Goal: Unclear

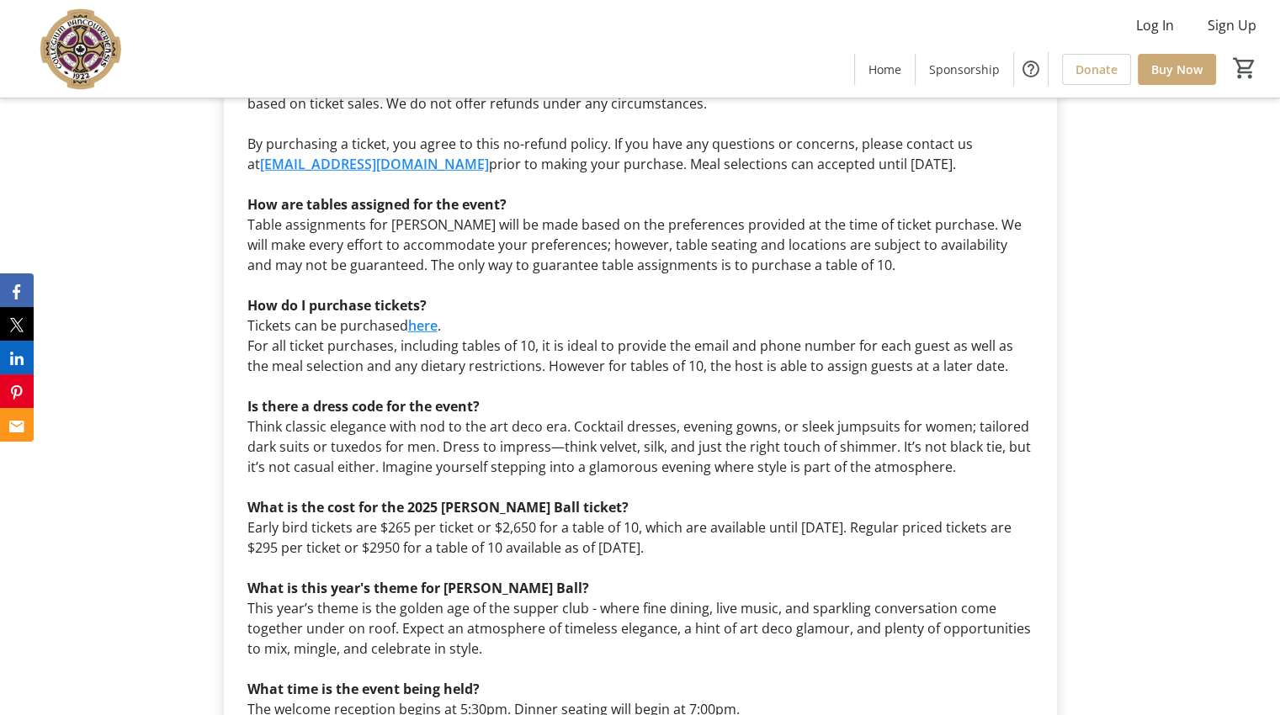
scroll to position [4713, 0]
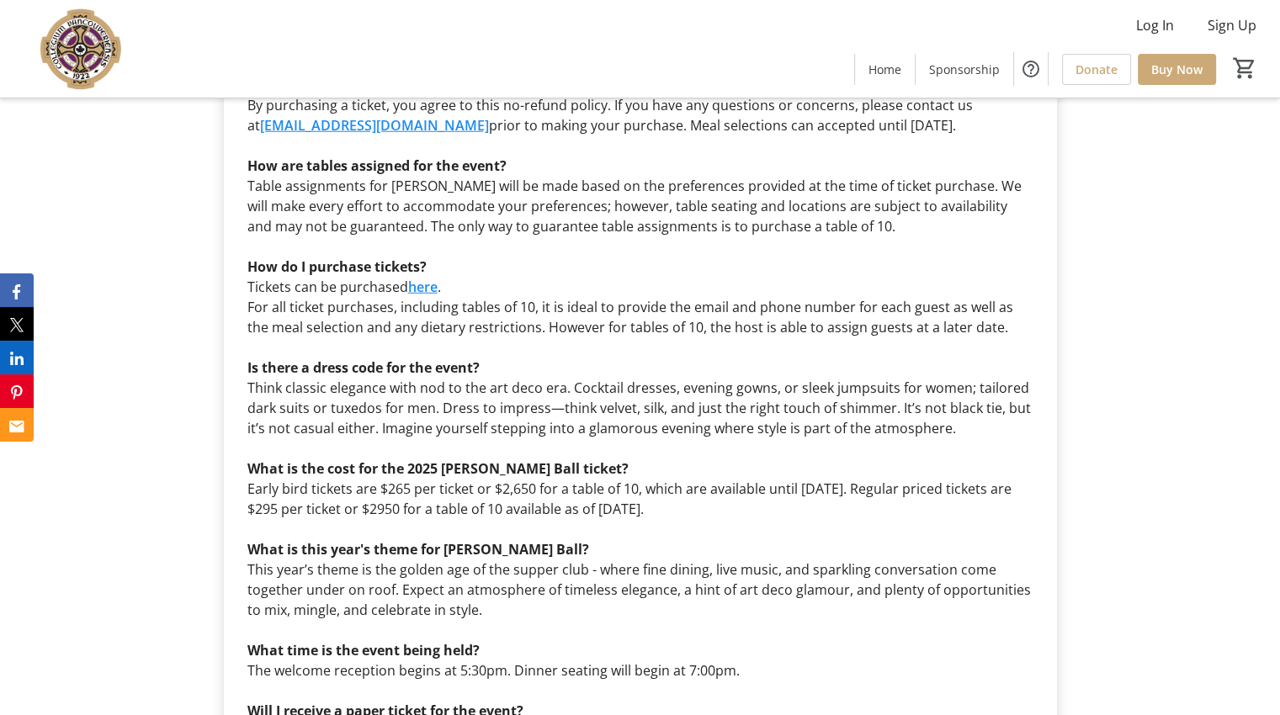
click at [829, 378] on p "Think classic elegance with nod to the art deco era. Cocktail dresses, evening …" at bounding box center [640, 408] width 786 height 61
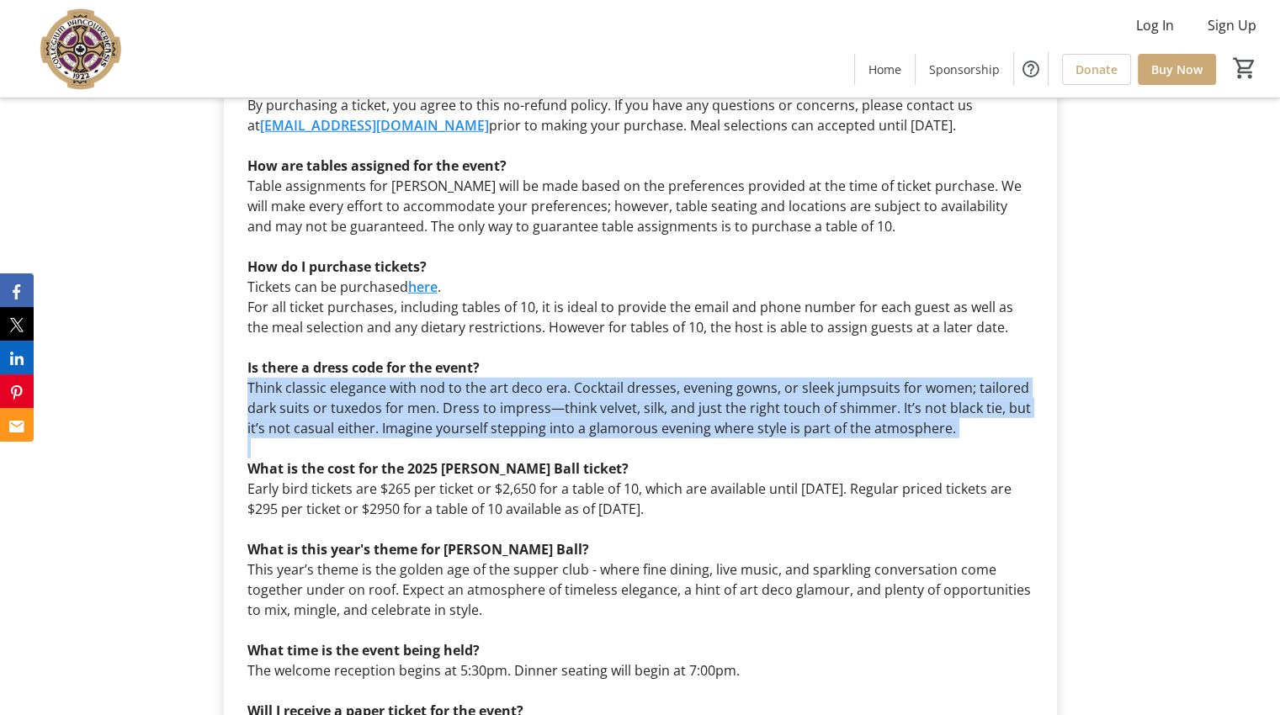
click at [829, 378] on p "Think classic elegance with nod to the art deco era. Cocktail dresses, evening …" at bounding box center [640, 408] width 786 height 61
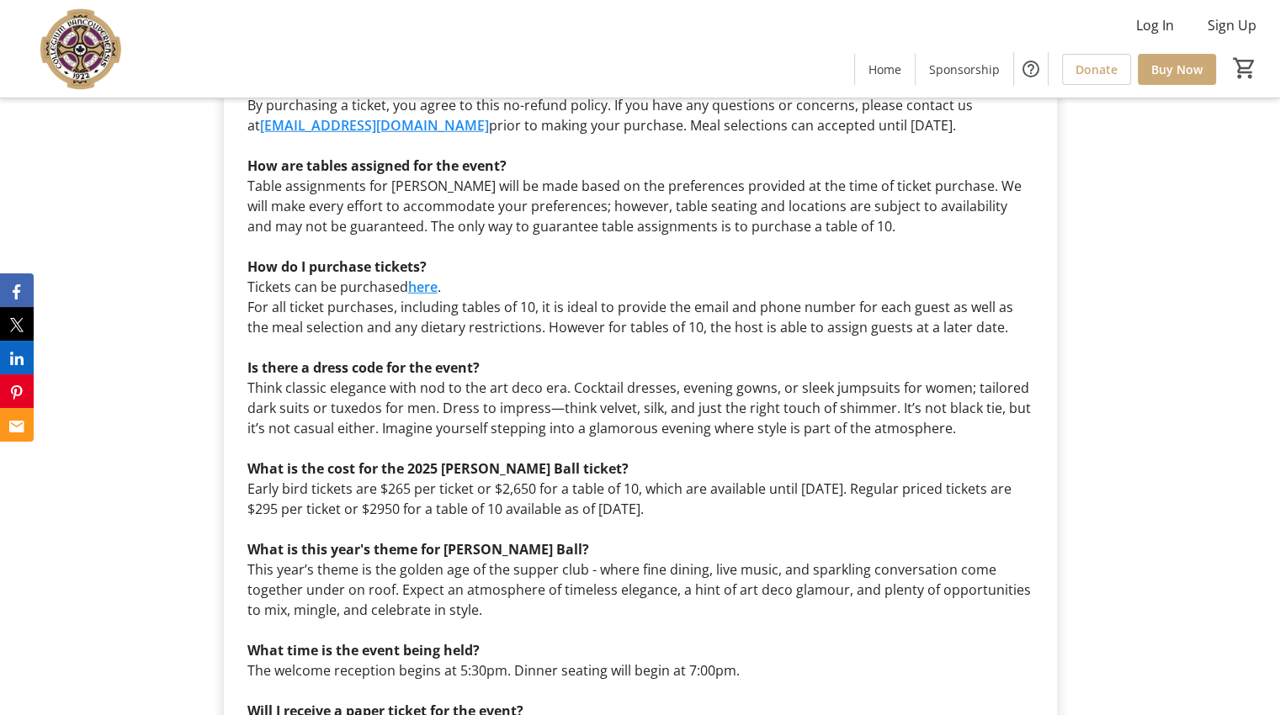
click at [827, 378] on p "Think classic elegance with nod to the art deco era. Cocktail dresses, evening …" at bounding box center [640, 408] width 786 height 61
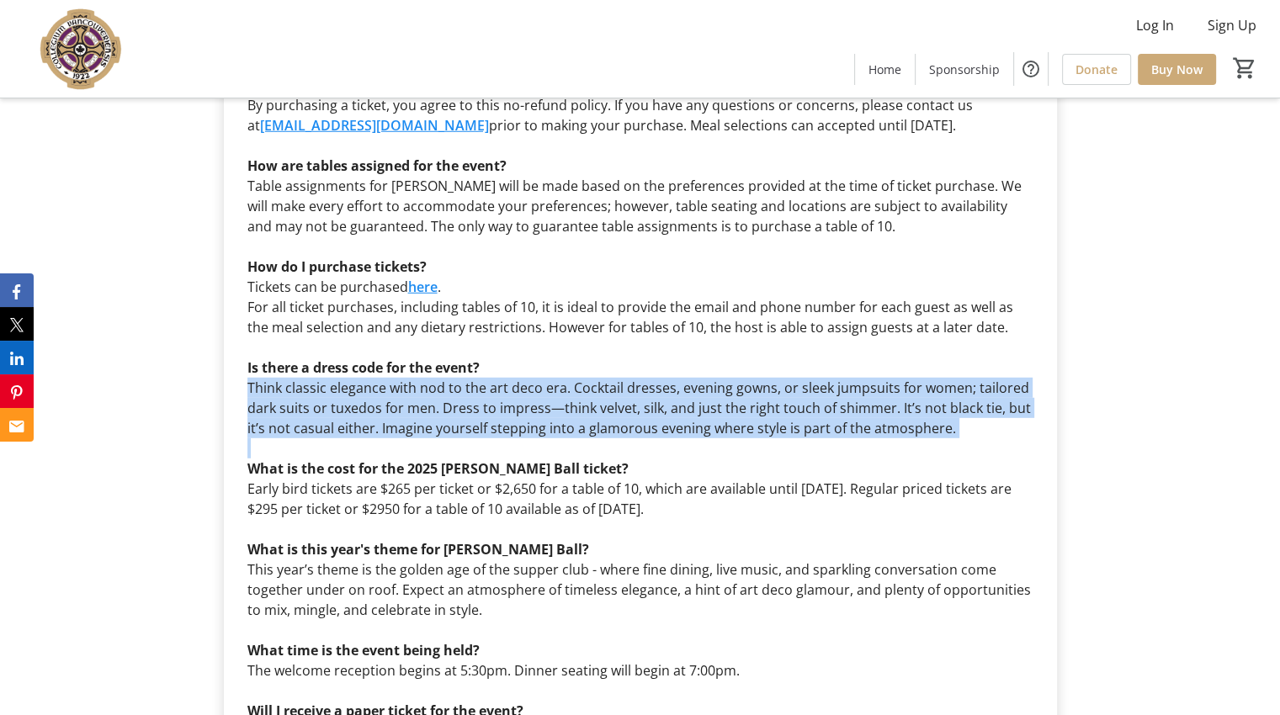
click at [827, 378] on p "Think classic elegance with nod to the art deco era. Cocktail dresses, evening …" at bounding box center [640, 408] width 786 height 61
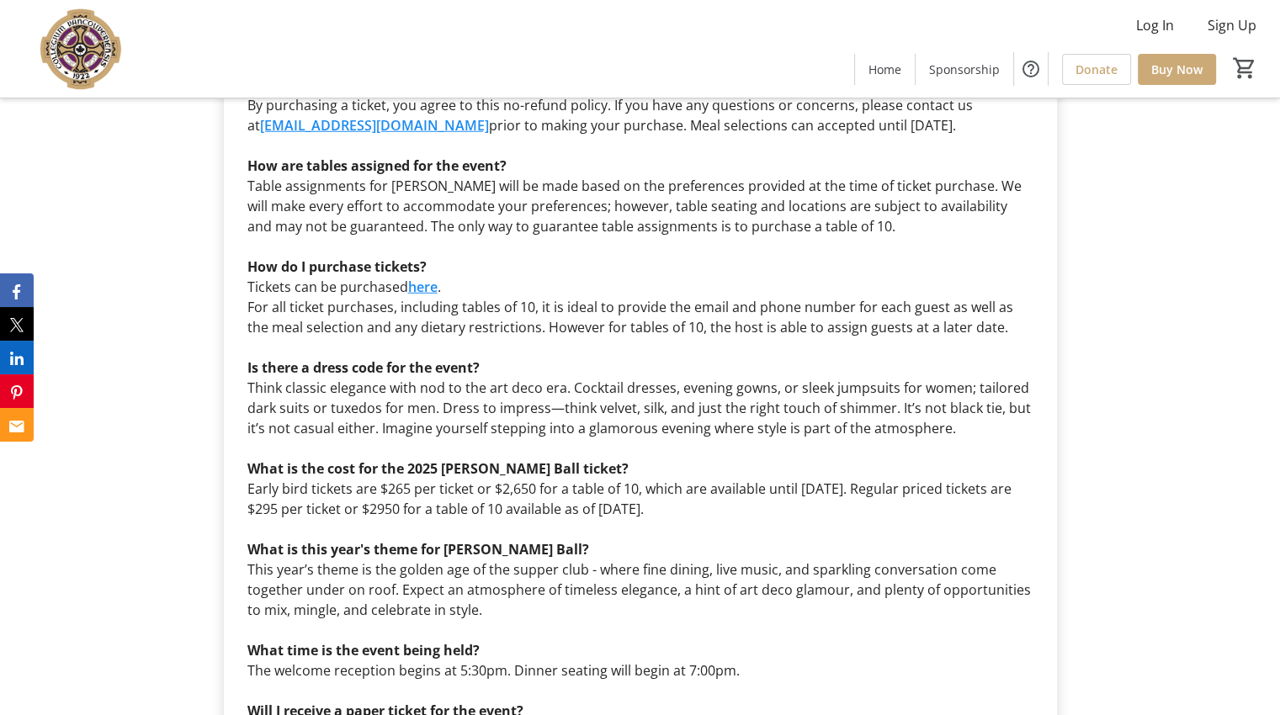
click at [827, 378] on p "Think classic elegance with nod to the art deco era. Cocktail dresses, evening …" at bounding box center [640, 408] width 786 height 61
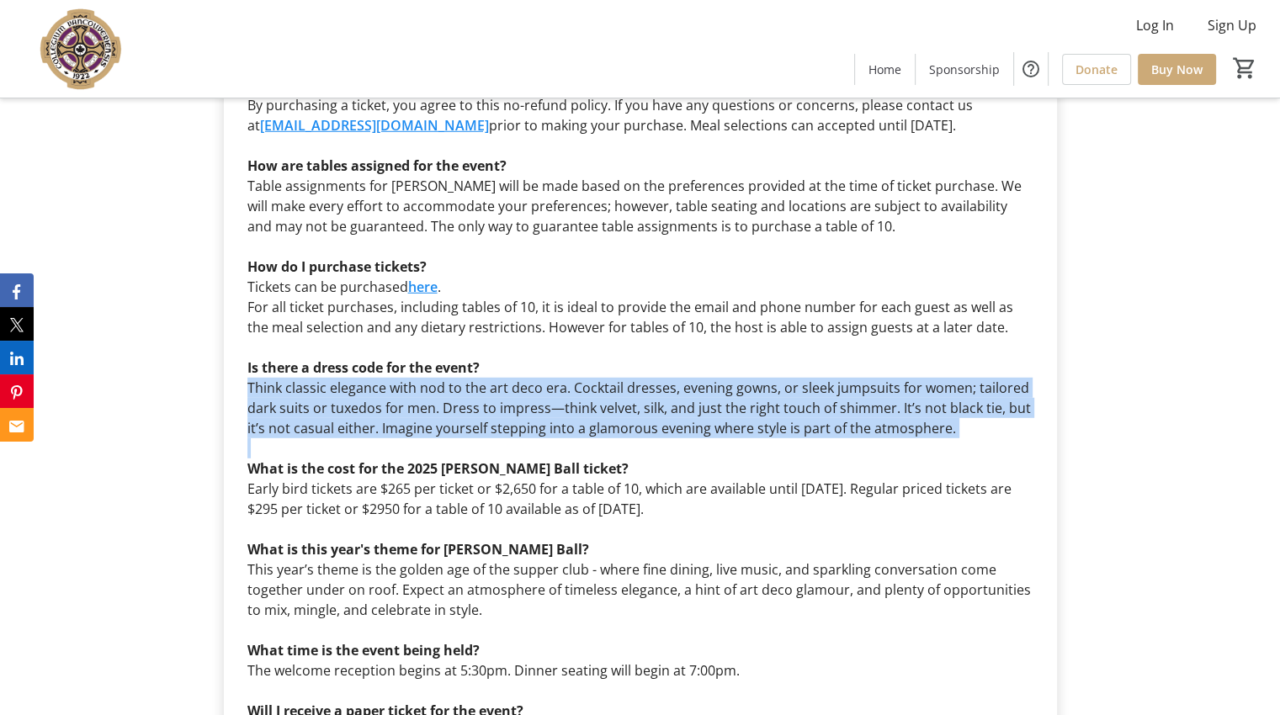
click at [827, 378] on p "Think classic elegance with nod to the art deco era. Cocktail dresses, evening …" at bounding box center [640, 408] width 786 height 61
click at [828, 378] on p "Think classic elegance with nod to the art deco era. Cocktail dresses, evening …" at bounding box center [640, 408] width 786 height 61
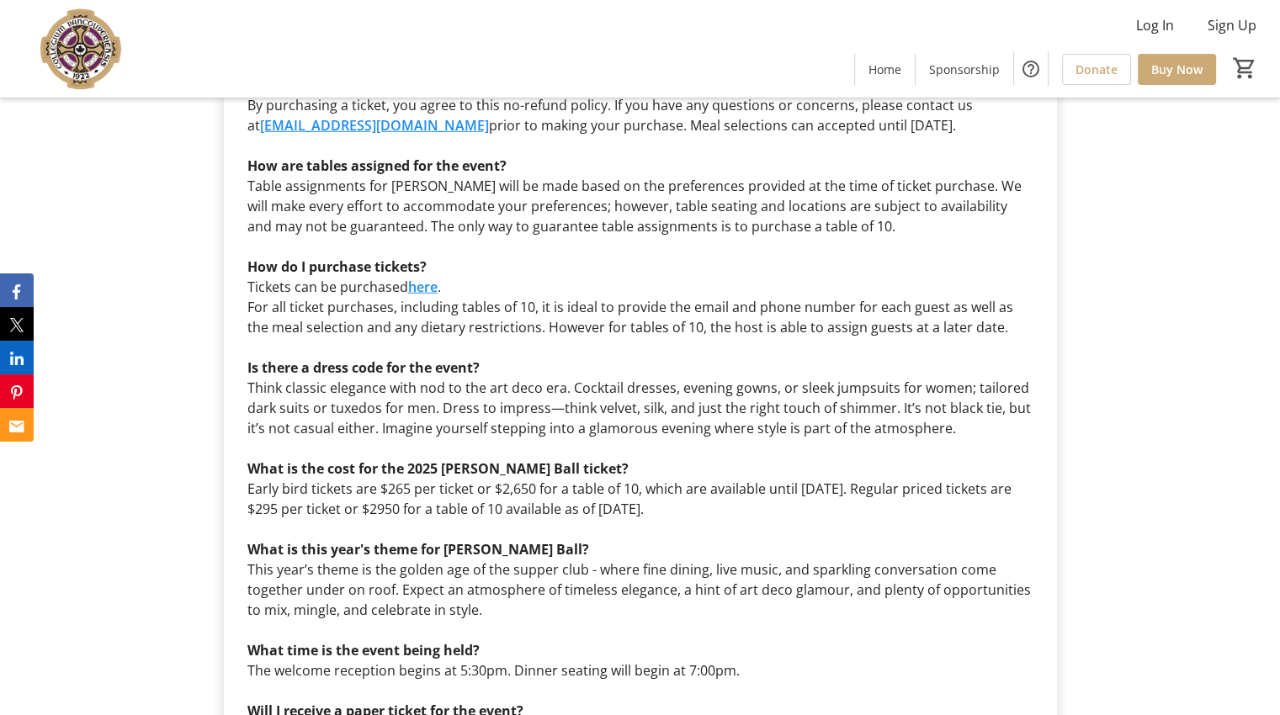
click at [827, 378] on p "Think classic elegance with nod to the art deco era. Cocktail dresses, evening …" at bounding box center [640, 408] width 786 height 61
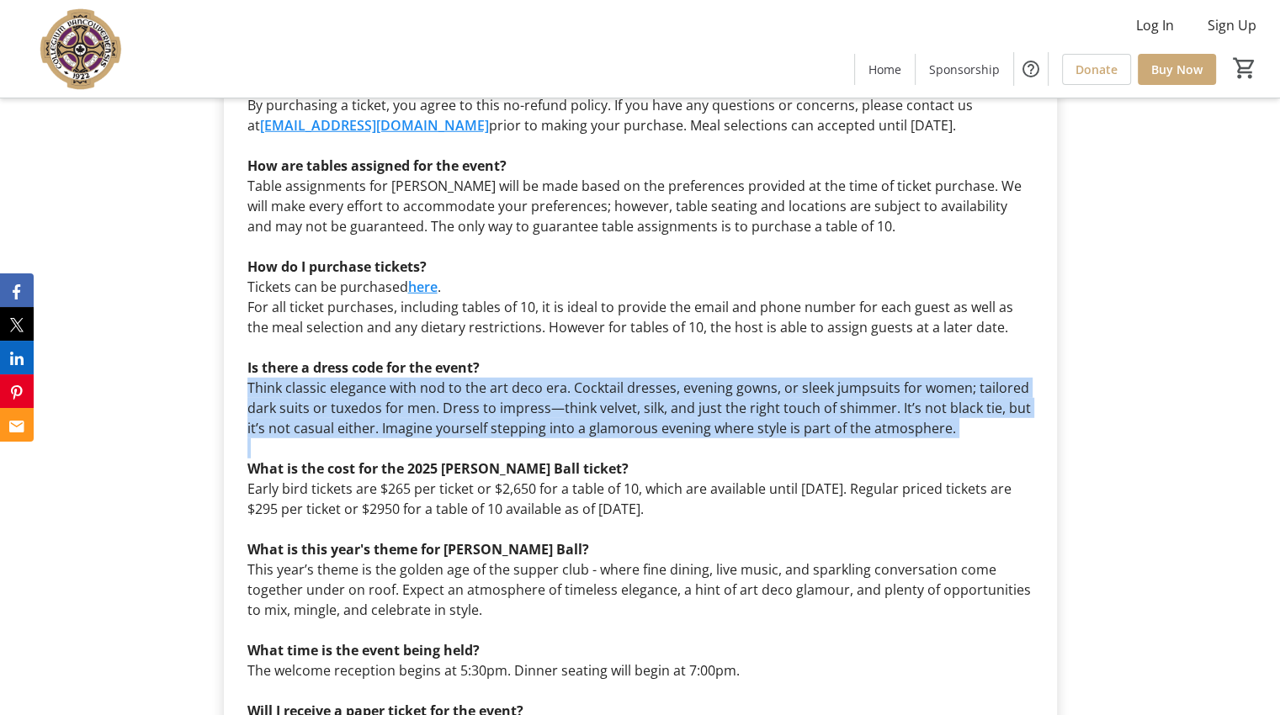
click at [827, 378] on p "Think classic elegance with nod to the art deco era. Cocktail dresses, evening …" at bounding box center [640, 408] width 786 height 61
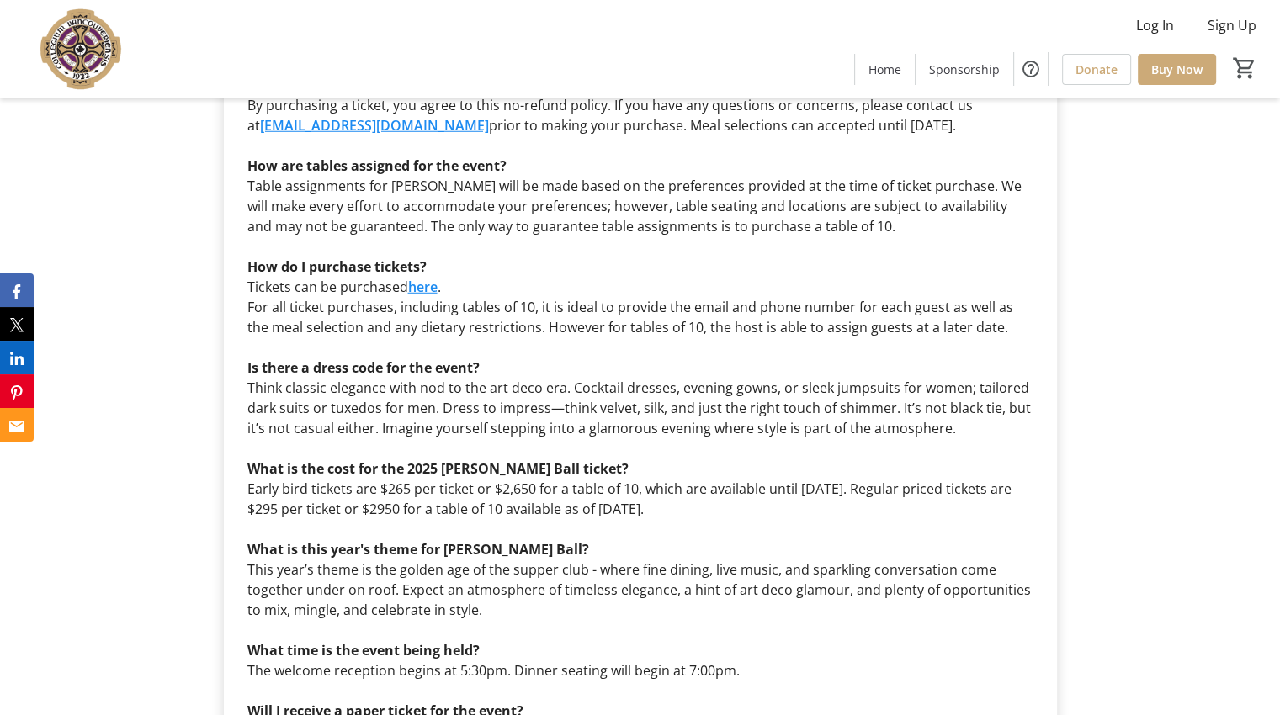
click at [827, 378] on p "Think classic elegance with nod to the art deco era. Cocktail dresses, evening …" at bounding box center [640, 408] width 786 height 61
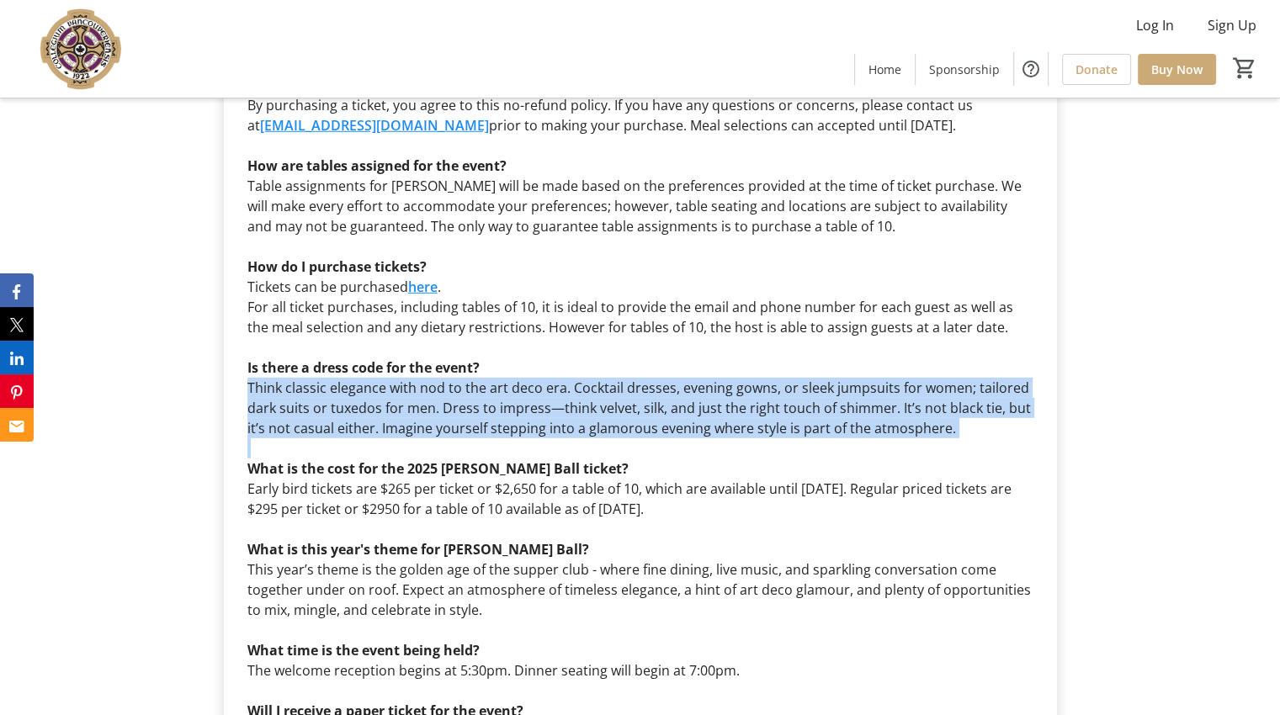
click at [827, 378] on p "Think classic elegance with nod to the art deco era. Cocktail dresses, evening …" at bounding box center [640, 408] width 786 height 61
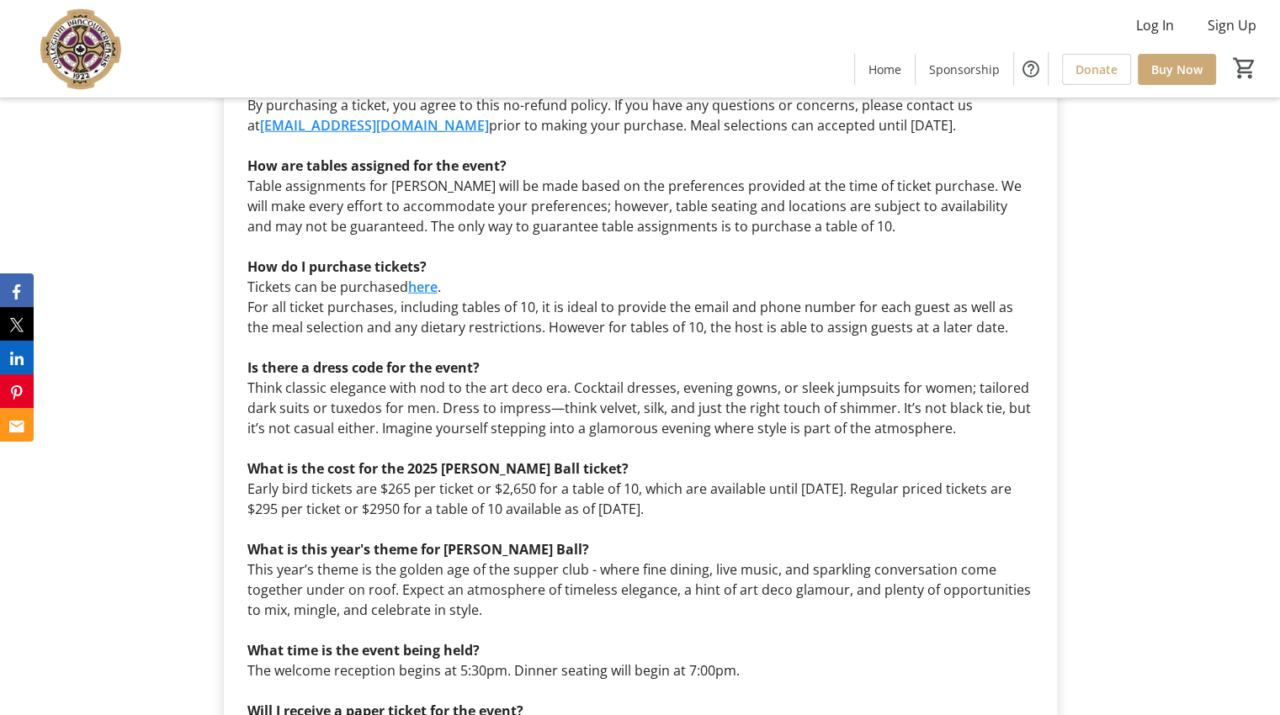
click at [826, 378] on p "Think classic elegance with nod to the art deco era. Cocktail dresses, evening …" at bounding box center [640, 408] width 786 height 61
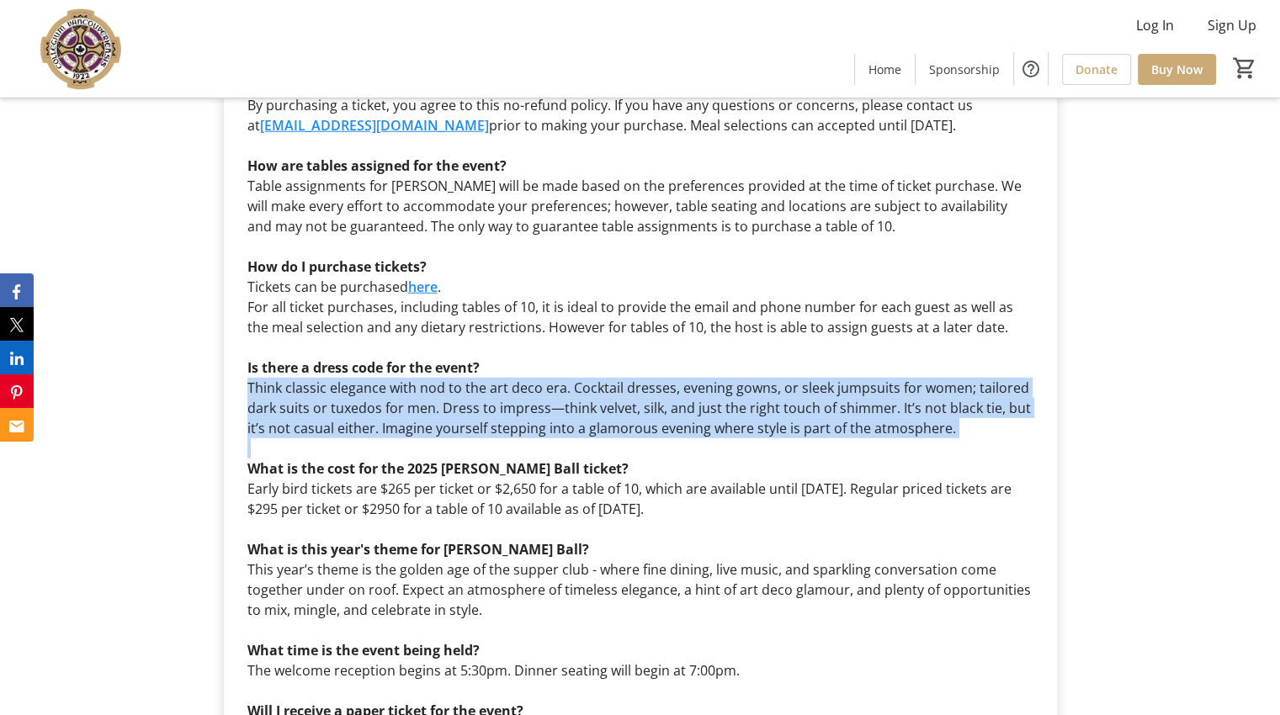
click at [826, 378] on p "Think classic elegance with nod to the art deco era. Cocktail dresses, evening …" at bounding box center [640, 408] width 786 height 61
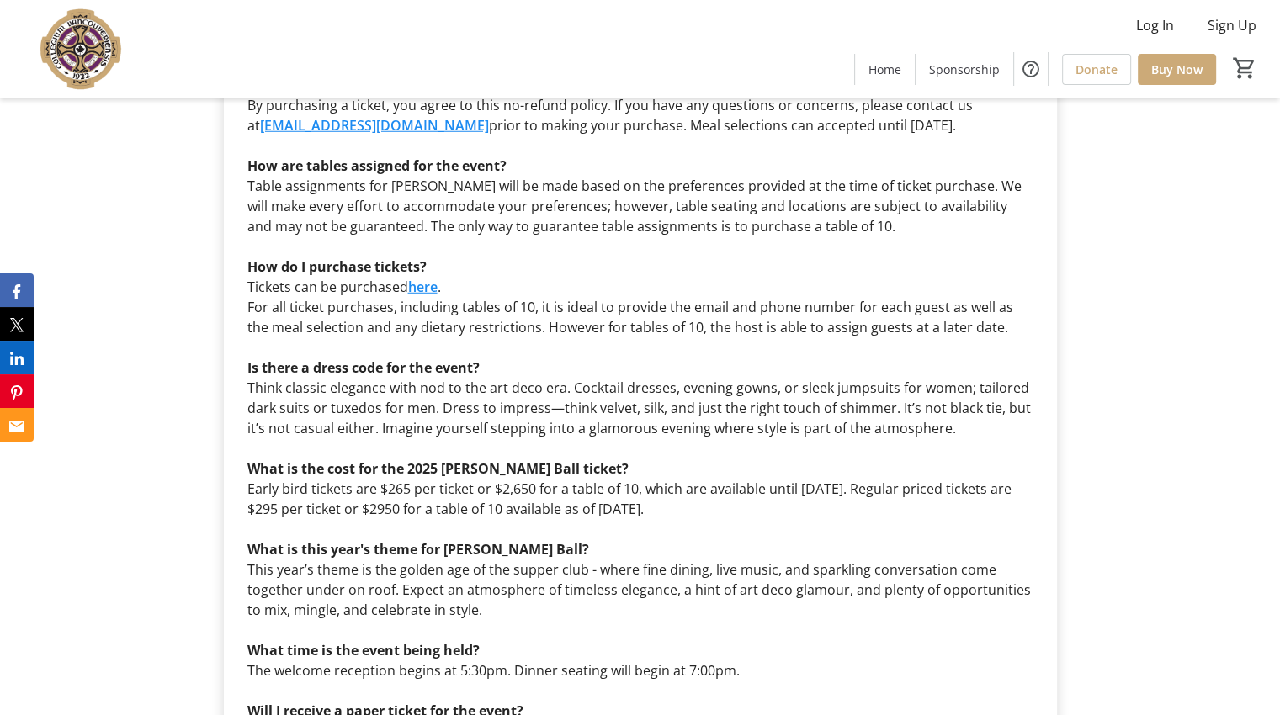
click at [826, 378] on p "Think classic elegance with nod to the art deco era. Cocktail dresses, evening …" at bounding box center [640, 408] width 786 height 61
click at [825, 378] on p "Think classic elegance with nod to the art deco era. Cocktail dresses, evening …" at bounding box center [640, 408] width 786 height 61
click at [767, 378] on p "Think classic elegance with nod to the art deco era. Cocktail dresses, evening …" at bounding box center [640, 408] width 786 height 61
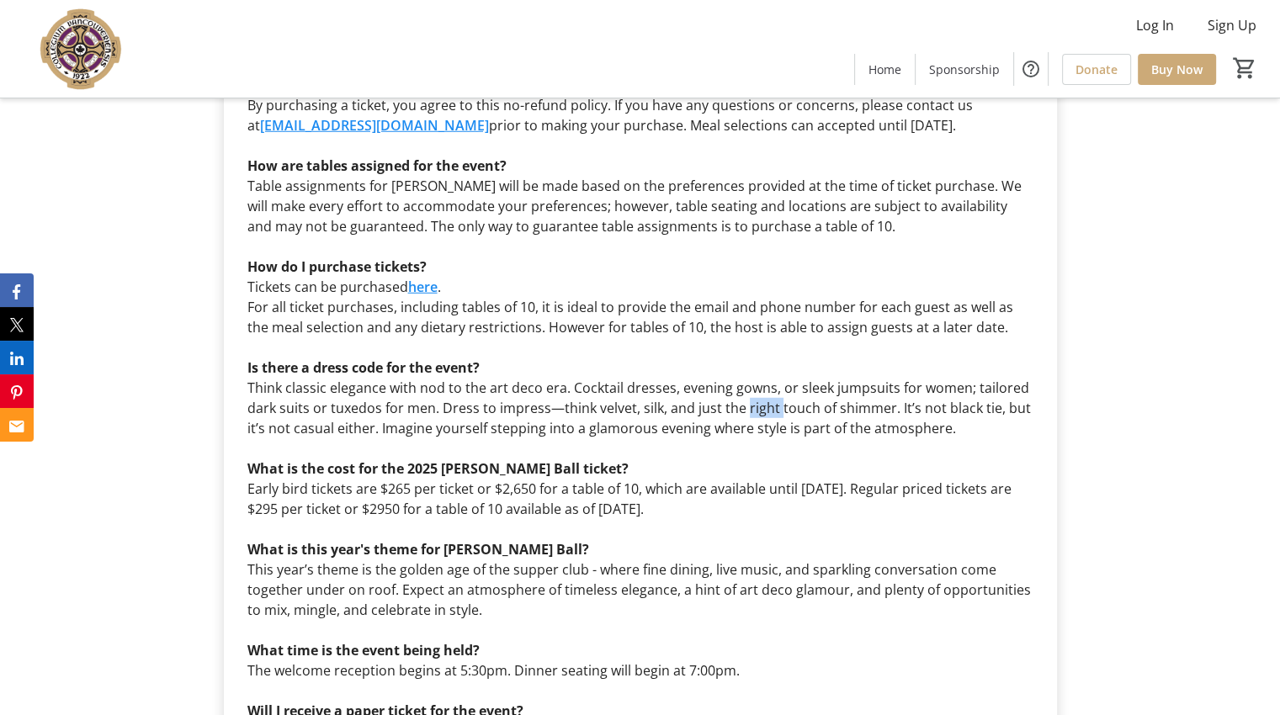
click at [767, 378] on p "Think classic elegance with nod to the art deco era. Cocktail dresses, evening …" at bounding box center [640, 408] width 786 height 61
click at [770, 378] on p "Think classic elegance with nod to the art deco era. Cocktail dresses, evening …" at bounding box center [640, 408] width 786 height 61
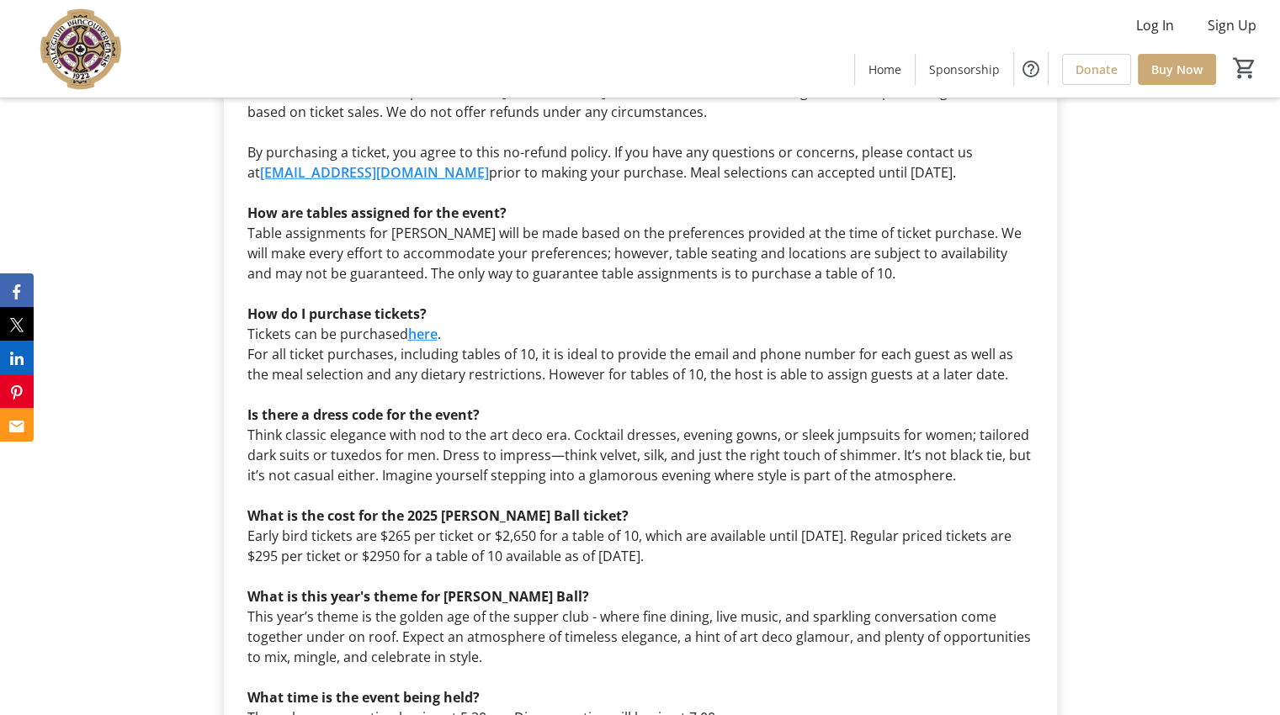
scroll to position [4629, 0]
